Goal: Transaction & Acquisition: Purchase product/service

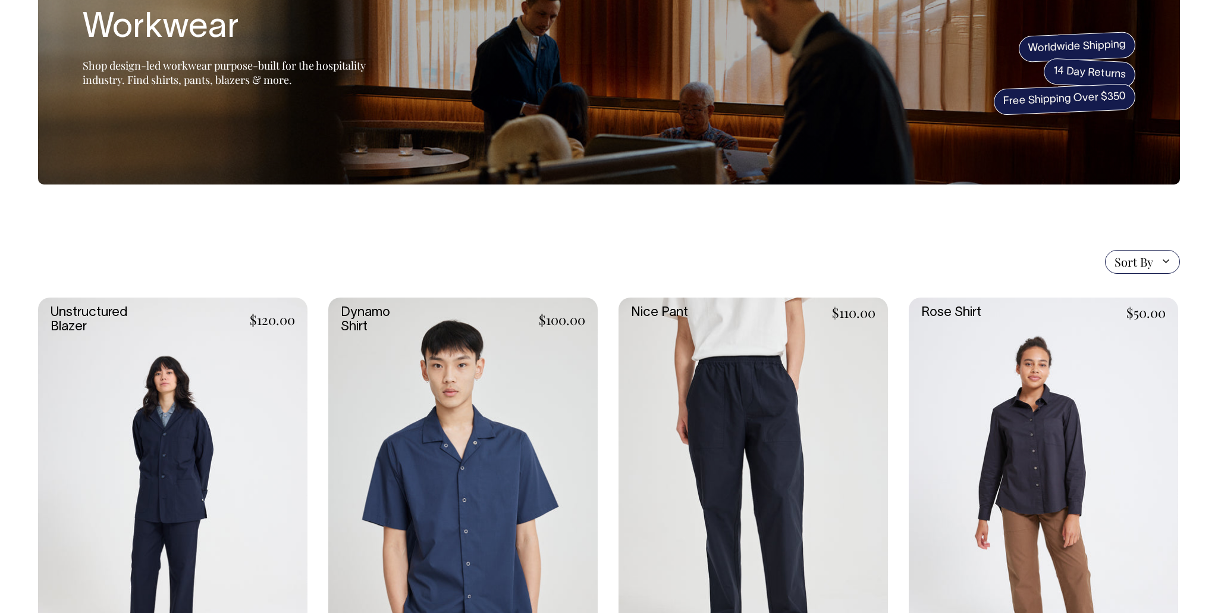
scroll to position [99, 0]
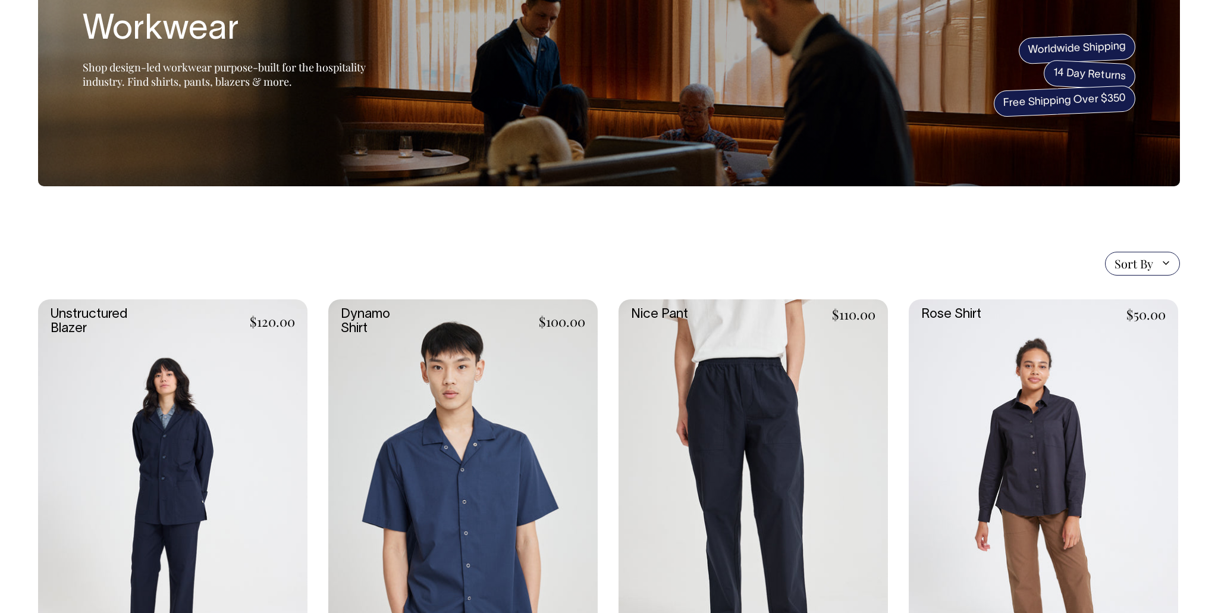
click at [1024, 388] on link at bounding box center [1043, 501] width 269 height 404
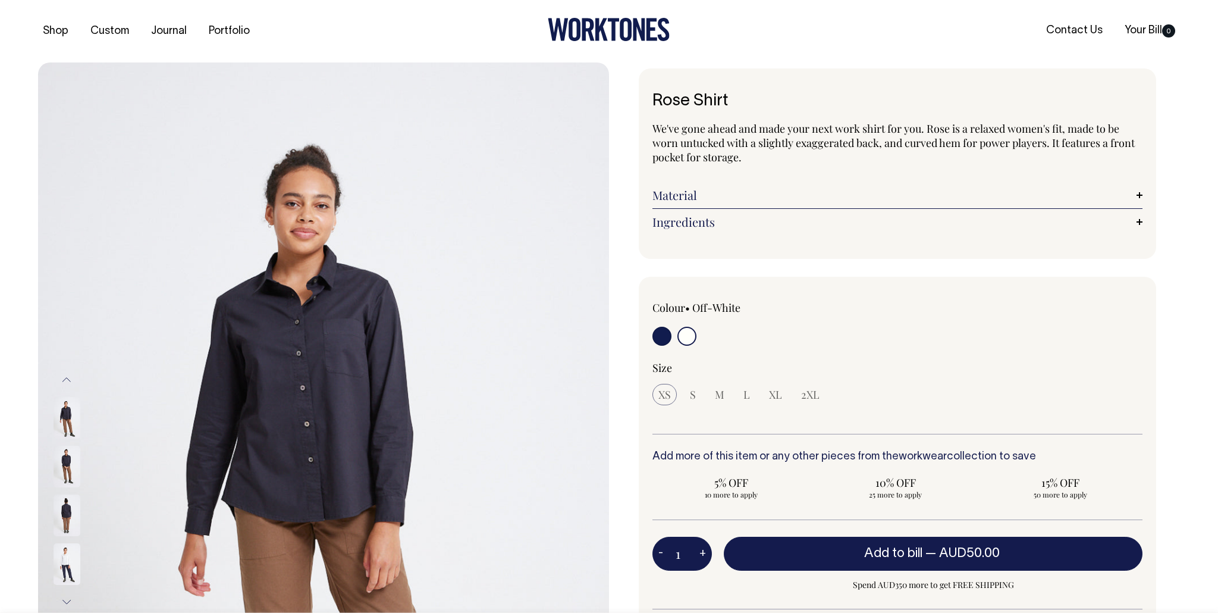
click at [683, 334] on input "radio" at bounding box center [686, 335] width 19 height 19
click at [688, 338] on input "radio" at bounding box center [686, 335] width 19 height 19
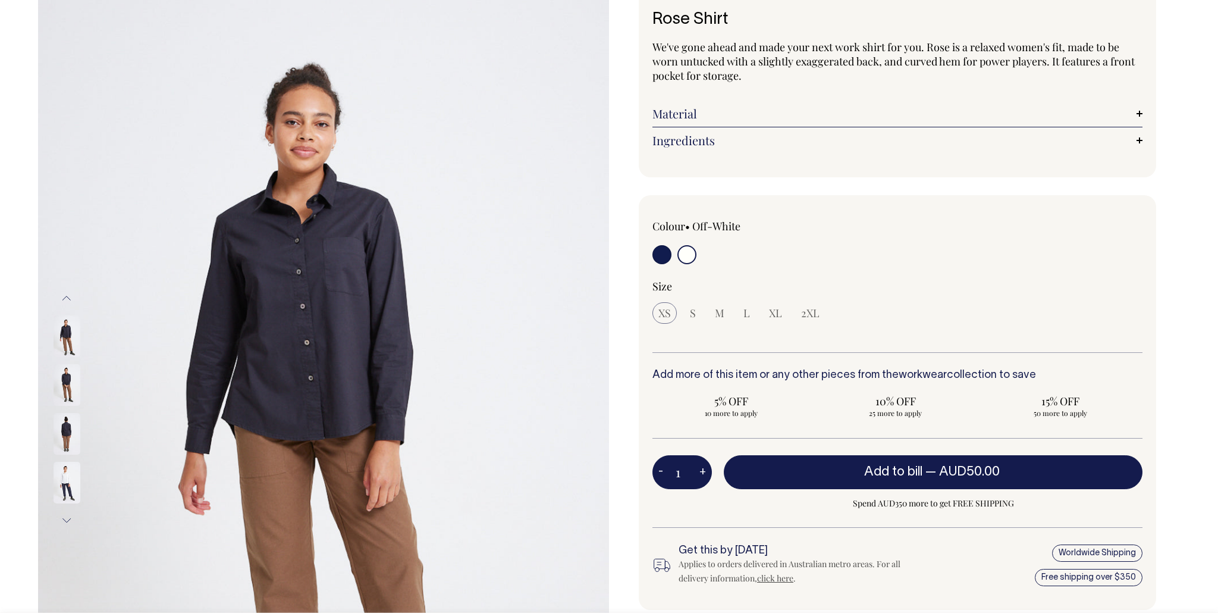
scroll to position [82, 0]
click at [71, 474] on img at bounding box center [67, 482] width 27 height 42
